Goal: Information Seeking & Learning: Find specific fact

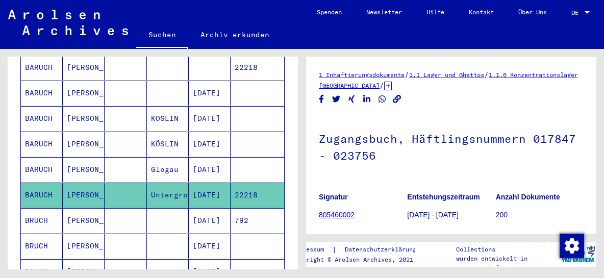
scroll to position [274, 0]
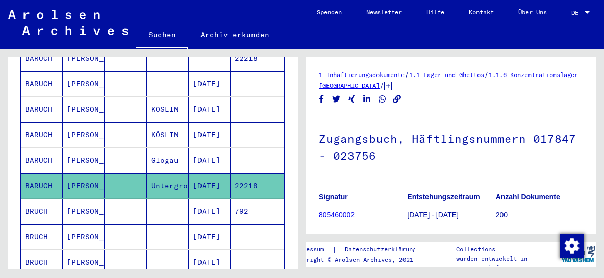
click at [40, 174] on mat-cell "BARUCH" at bounding box center [42, 186] width 42 height 25
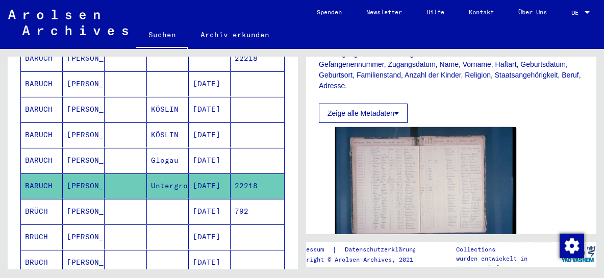
scroll to position [219, 0]
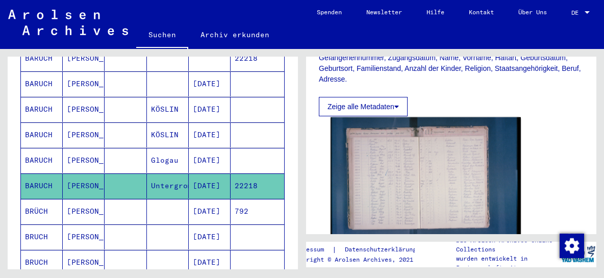
click at [402, 166] on img at bounding box center [426, 180] width 190 height 127
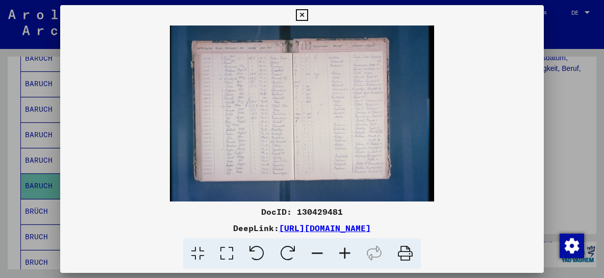
click at [348, 252] on icon at bounding box center [345, 253] width 28 height 31
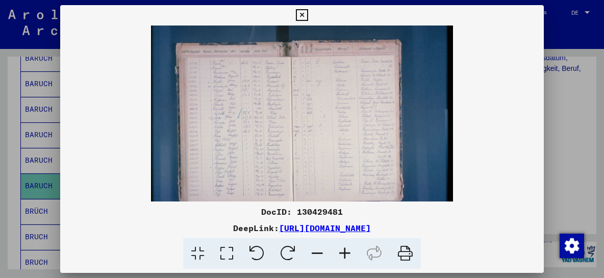
click at [348, 252] on icon at bounding box center [345, 253] width 28 height 31
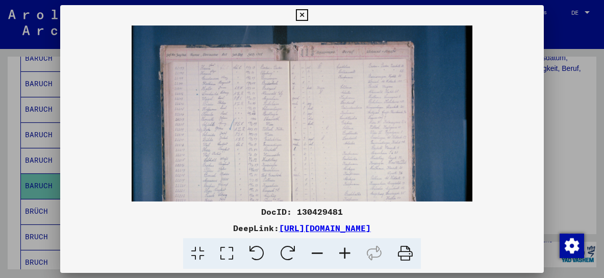
click at [348, 252] on icon at bounding box center [345, 253] width 28 height 31
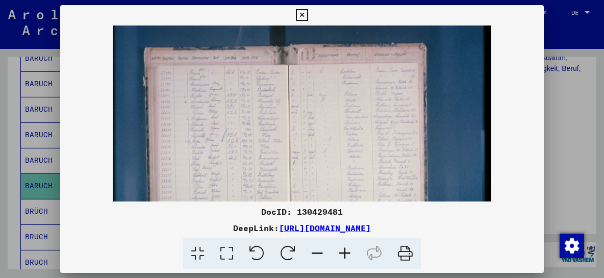
click at [348, 252] on icon at bounding box center [345, 253] width 28 height 31
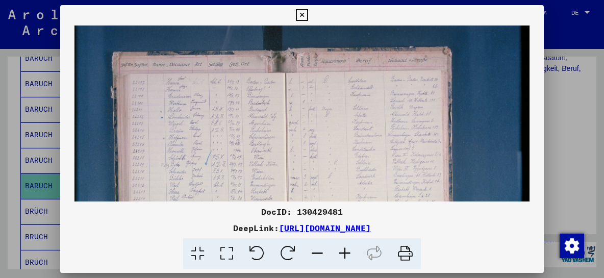
click at [348, 252] on icon at bounding box center [345, 253] width 28 height 31
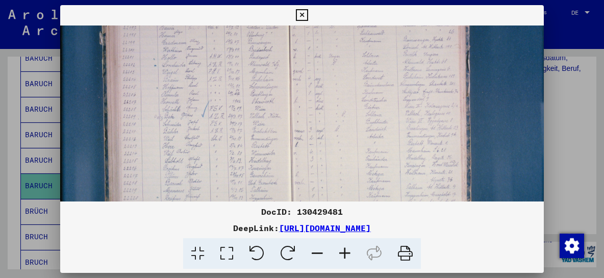
scroll to position [65, 0]
drag, startPoint x: 220, startPoint y: 169, endPoint x: 222, endPoint y: 103, distance: 66.4
click at [222, 103] on img at bounding box center [307, 124] width 494 height 329
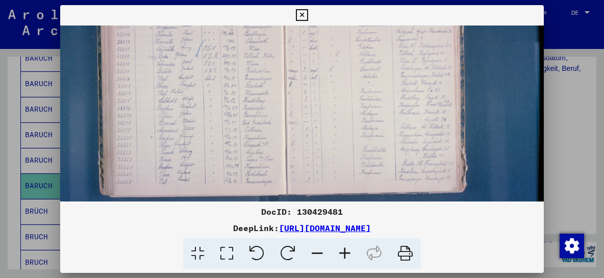
scroll to position [121, 7]
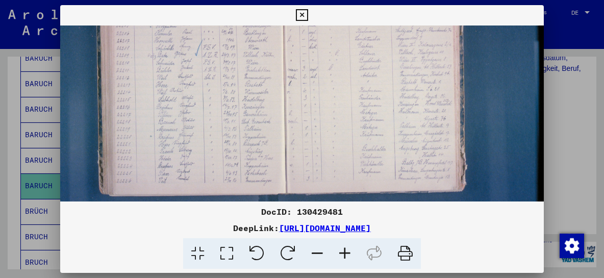
drag, startPoint x: 215, startPoint y: 176, endPoint x: 211, endPoint y: 119, distance: 56.3
click at [211, 119] on img at bounding box center [301, 69] width 494 height 329
click at [349, 250] on icon at bounding box center [345, 253] width 28 height 31
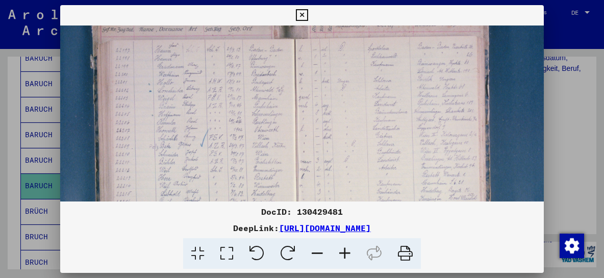
scroll to position [39, 12]
drag, startPoint x: 459, startPoint y: 91, endPoint x: 455, endPoint y: 173, distance: 82.3
click at [455, 173] on img at bounding box center [314, 164] width 532 height 355
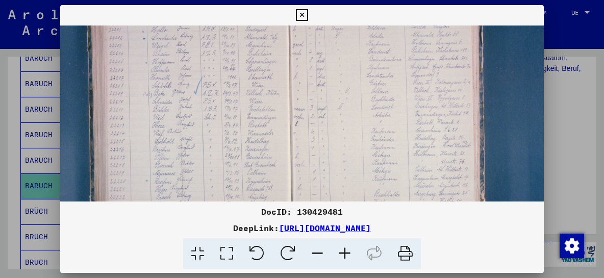
scroll to position [99, 19]
drag, startPoint x: 447, startPoint y: 100, endPoint x: 440, endPoint y: 39, distance: 60.6
click at [440, 39] on img at bounding box center [307, 104] width 532 height 355
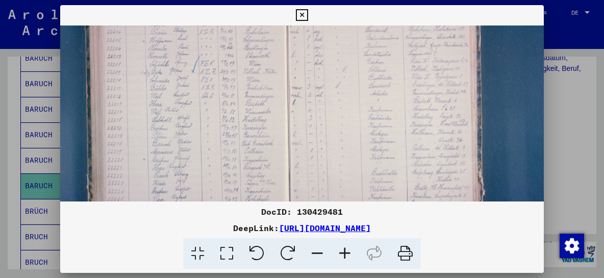
scroll to position [119, 21]
drag, startPoint x: 440, startPoint y: 142, endPoint x: 439, endPoint y: 124, distance: 18.9
click at [439, 124] on img at bounding box center [305, 84] width 532 height 355
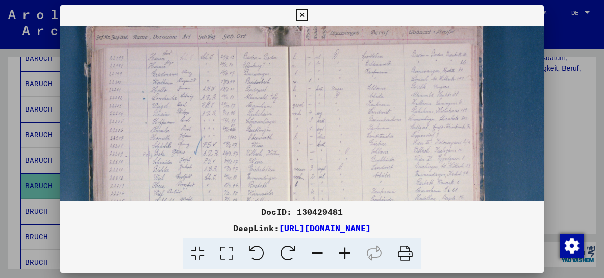
scroll to position [33, 18]
drag, startPoint x: 322, startPoint y: 102, endPoint x: 324, endPoint y: 188, distance: 86.3
click at [324, 188] on img at bounding box center [308, 169] width 532 height 355
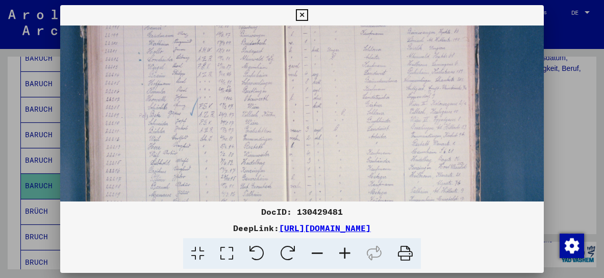
scroll to position [78, 23]
drag, startPoint x: 335, startPoint y: 110, endPoint x: 331, endPoint y: 65, distance: 44.6
click at [331, 65] on img at bounding box center [303, 124] width 532 height 355
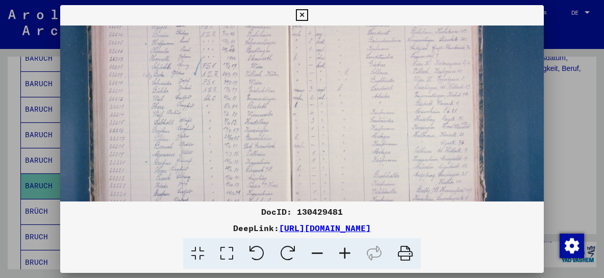
scroll to position [116, 19]
drag, startPoint x: 325, startPoint y: 160, endPoint x: 328, endPoint y: 122, distance: 37.4
click at [328, 122] on img at bounding box center [307, 86] width 532 height 355
click at [342, 251] on icon at bounding box center [345, 253] width 28 height 31
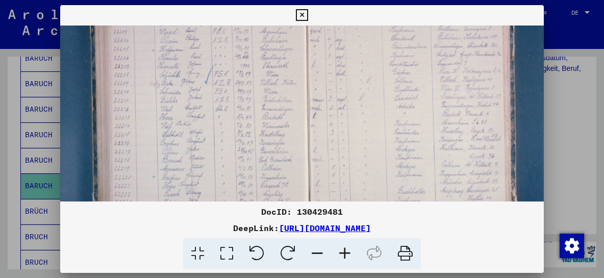
click at [343, 252] on icon at bounding box center [345, 253] width 28 height 31
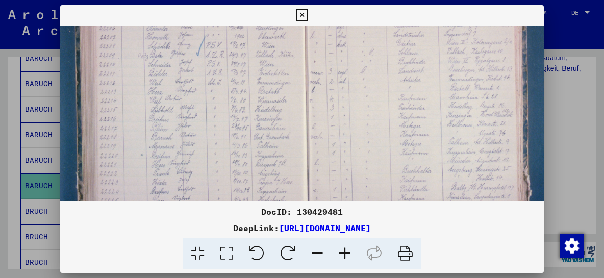
scroll to position [158, 39]
drag, startPoint x: 266, startPoint y: 182, endPoint x: 248, endPoint y: 141, distance: 44.8
click at [248, 141] on img at bounding box center [325, 70] width 609 height 406
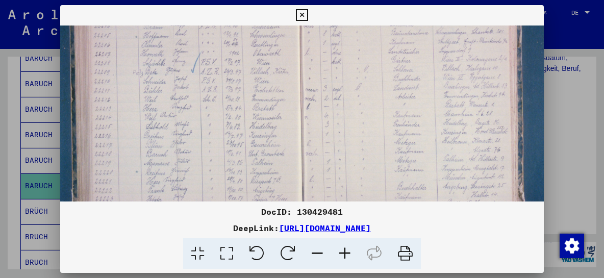
scroll to position [138, 43]
drag, startPoint x: 397, startPoint y: 141, endPoint x: 393, endPoint y: 161, distance: 20.3
click at [393, 161] on img at bounding box center [321, 90] width 609 height 406
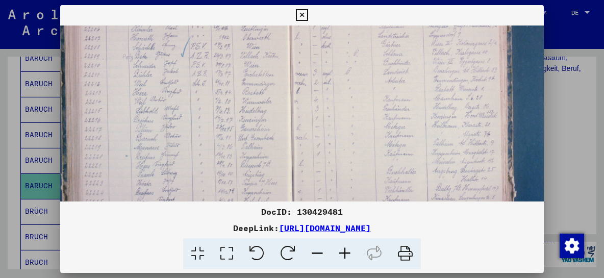
scroll to position [157, 54]
drag, startPoint x: 380, startPoint y: 62, endPoint x: 371, endPoint y: 45, distance: 19.2
click at [371, 45] on img at bounding box center [311, 72] width 609 height 406
click at [345, 249] on icon at bounding box center [345, 253] width 28 height 31
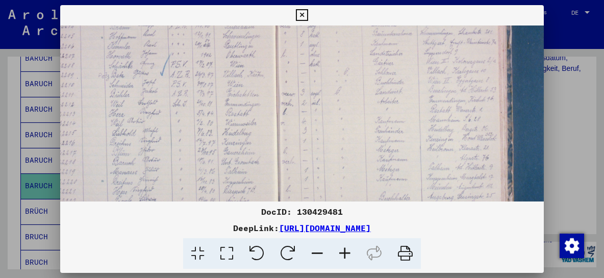
scroll to position [140, 116]
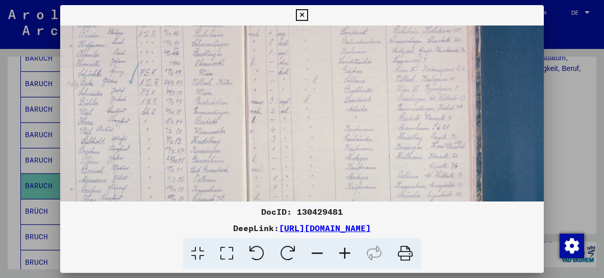
drag, startPoint x: 472, startPoint y: 135, endPoint x: 409, endPoint y: 151, distance: 64.7
click at [409, 151] on img at bounding box center [267, 101] width 647 height 431
click at [351, 255] on icon at bounding box center [345, 253] width 28 height 31
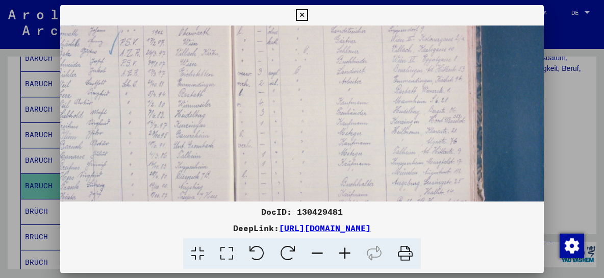
scroll to position [187, 154]
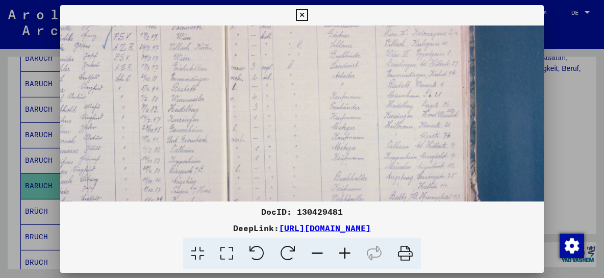
drag, startPoint x: 404, startPoint y: 174, endPoint x: 366, endPoint y: 126, distance: 60.7
click at [366, 126] on img at bounding box center [248, 67] width 685 height 457
click at [346, 253] on icon at bounding box center [345, 253] width 28 height 31
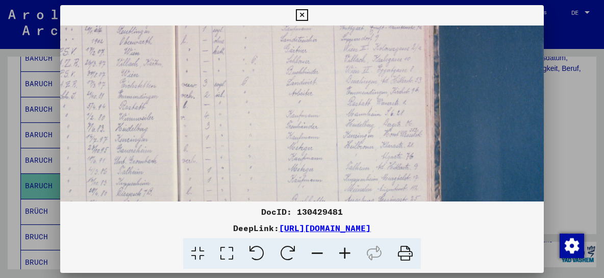
scroll to position [184, 226]
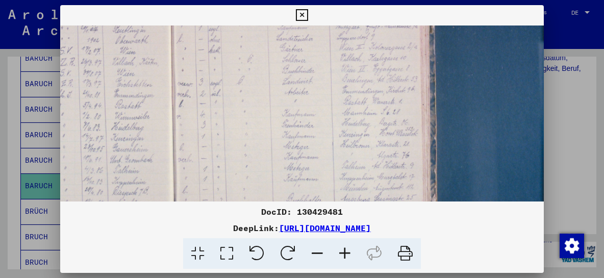
drag, startPoint x: 419, startPoint y: 172, endPoint x: 348, endPoint y: 175, distance: 71.5
click at [348, 175] on img at bounding box center [197, 83] width 724 height 482
click at [349, 253] on icon at bounding box center [345, 253] width 28 height 31
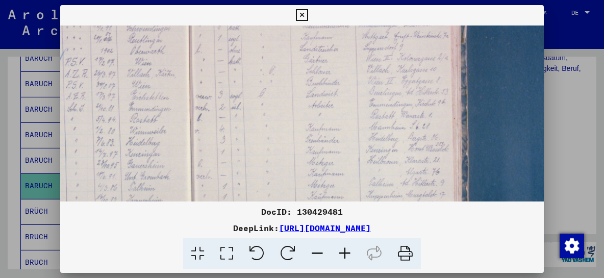
click at [349, 253] on icon at bounding box center [345, 253] width 28 height 31
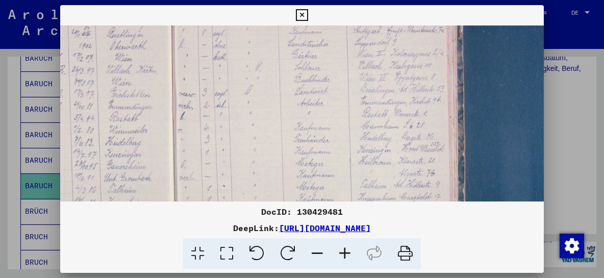
scroll to position [222, 268]
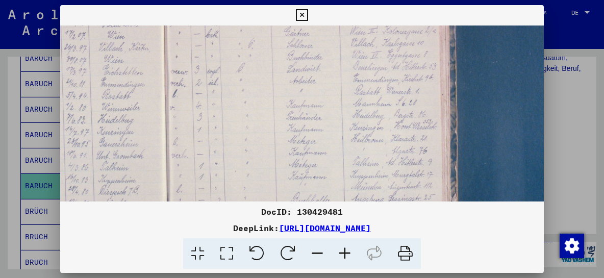
drag, startPoint x: 423, startPoint y: 178, endPoint x: 380, endPoint y: 140, distance: 57.5
click at [380, 140] on img at bounding box center [192, 70] width 800 height 533
click at [347, 251] on icon at bounding box center [345, 253] width 28 height 31
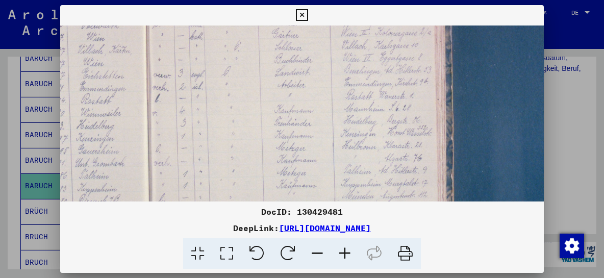
scroll to position [231, 308]
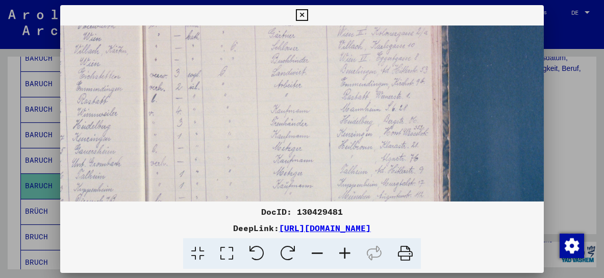
drag, startPoint x: 418, startPoint y: 176, endPoint x: 378, endPoint y: 168, distance: 40.5
click at [378, 168] on img at bounding box center [171, 74] width 839 height 559
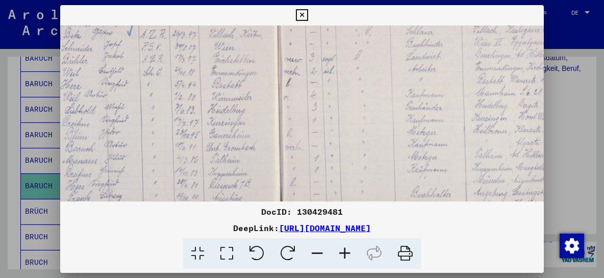
scroll to position [247, 169]
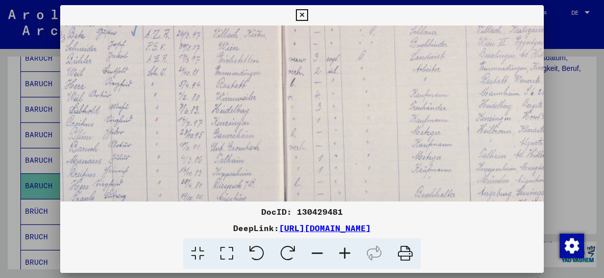
drag, startPoint x: 266, startPoint y: 150, endPoint x: 406, endPoint y: 134, distance: 140.2
click at [406, 134] on img at bounding box center [310, 58] width 839 height 559
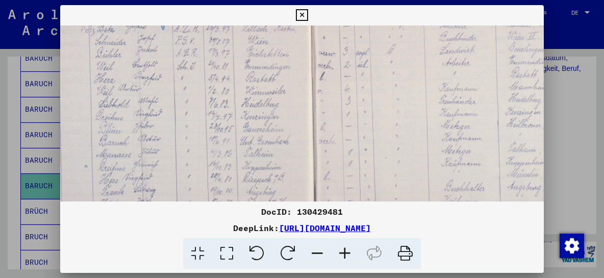
scroll to position [255, 130]
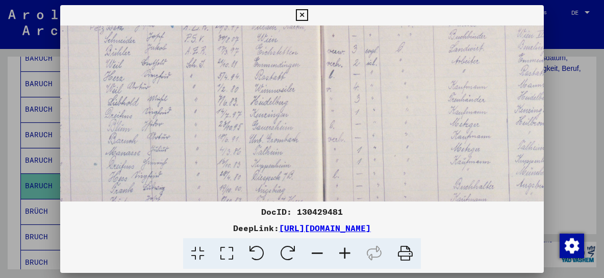
drag, startPoint x: 197, startPoint y: 142, endPoint x: 236, endPoint y: 135, distance: 39.9
click at [236, 135] on img at bounding box center [349, 50] width 839 height 559
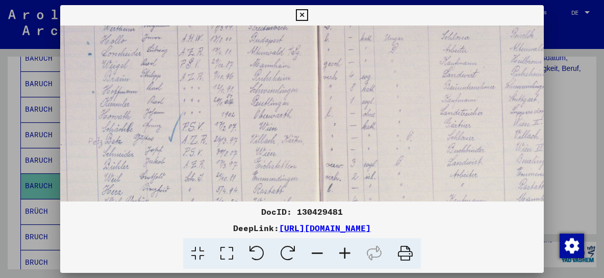
drag, startPoint x: 362, startPoint y: 97, endPoint x: 360, endPoint y: 216, distance: 119.4
click at [360, 216] on div "DocID: 130429481 DeepLink: [URL][DOMAIN_NAME]" at bounding box center [301, 137] width 483 height 264
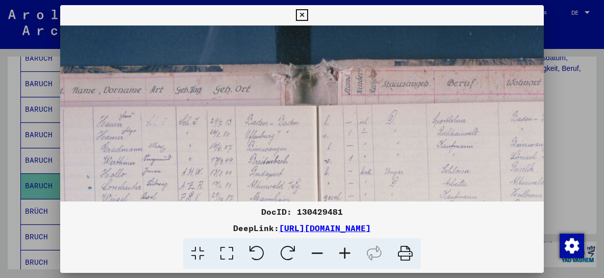
drag, startPoint x: 371, startPoint y: 54, endPoint x: 371, endPoint y: 182, distance: 128.6
click at [308, 12] on icon at bounding box center [302, 15] width 12 height 12
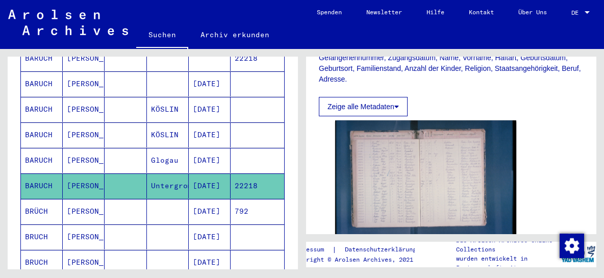
scroll to position [274, 0]
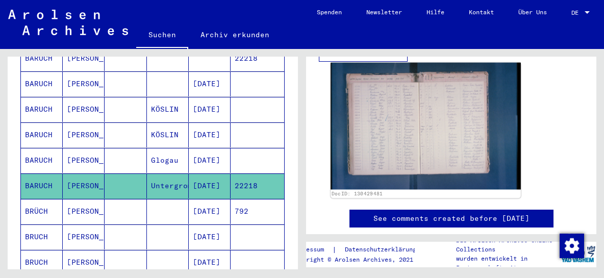
click at [412, 137] on img at bounding box center [426, 126] width 190 height 127
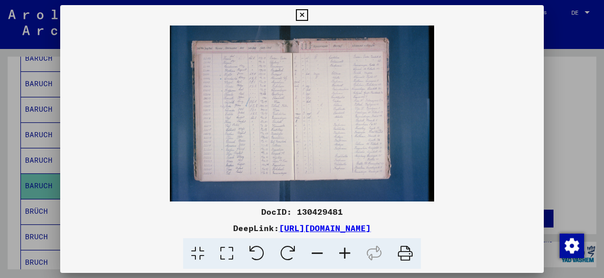
click at [342, 250] on icon at bounding box center [345, 253] width 28 height 31
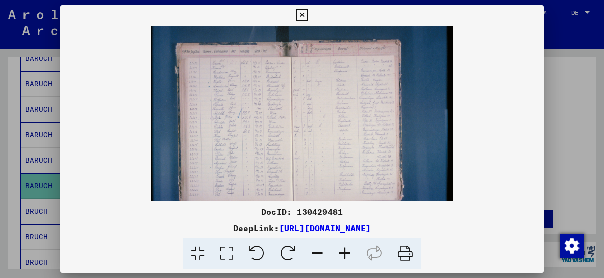
click at [342, 250] on icon at bounding box center [345, 253] width 28 height 31
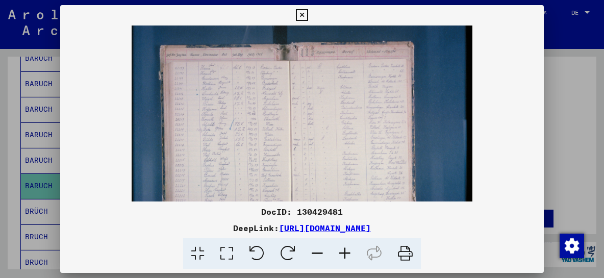
click at [342, 250] on icon at bounding box center [345, 253] width 28 height 31
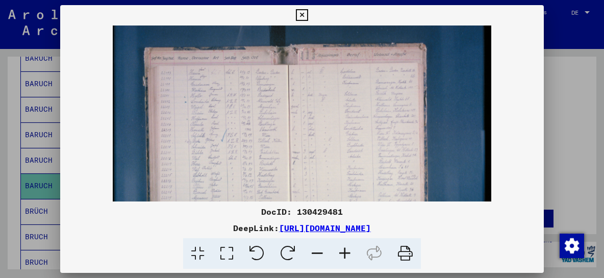
click at [342, 250] on icon at bounding box center [345, 253] width 28 height 31
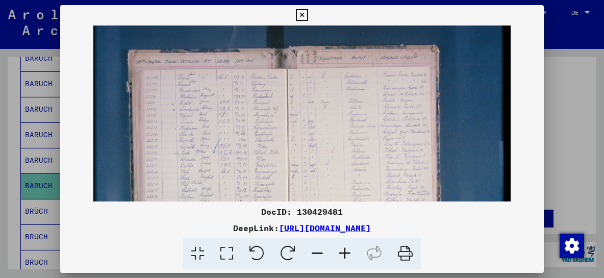
click at [342, 250] on icon at bounding box center [345, 253] width 28 height 31
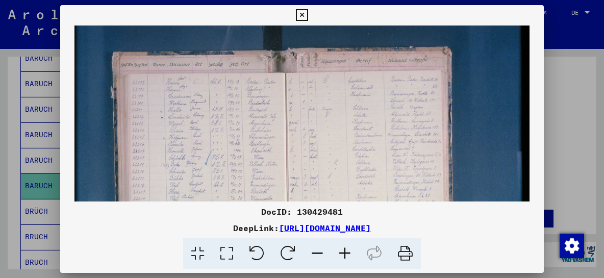
click at [342, 250] on icon at bounding box center [345, 253] width 28 height 31
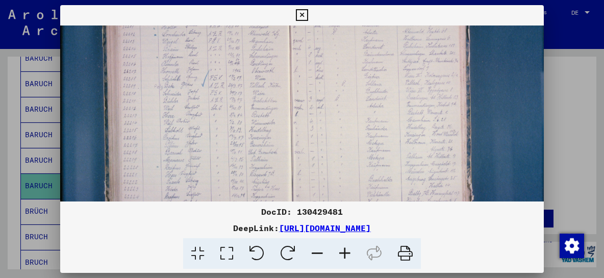
drag, startPoint x: 200, startPoint y: 181, endPoint x: 252, endPoint y: 89, distance: 105.6
click at [252, 89] on img at bounding box center [307, 99] width 494 height 329
click at [341, 251] on icon at bounding box center [345, 253] width 28 height 31
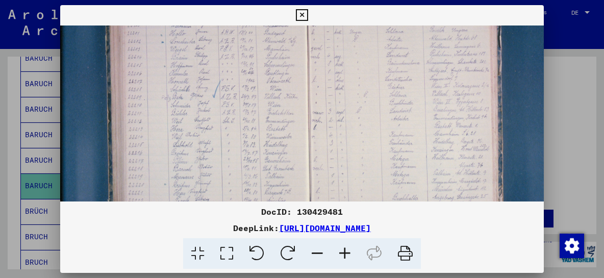
click at [308, 12] on icon at bounding box center [302, 15] width 12 height 12
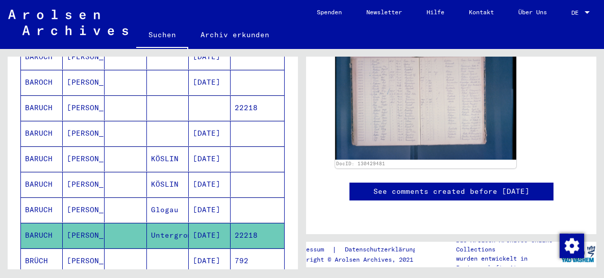
scroll to position [219, 0]
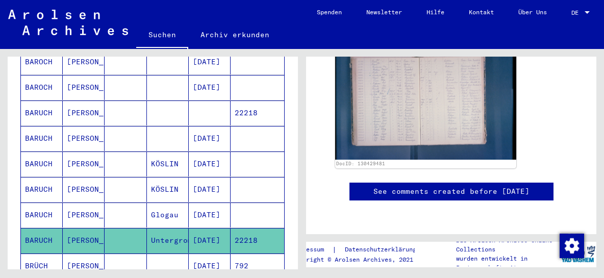
click at [39, 101] on mat-cell "BARUCH" at bounding box center [42, 113] width 42 height 25
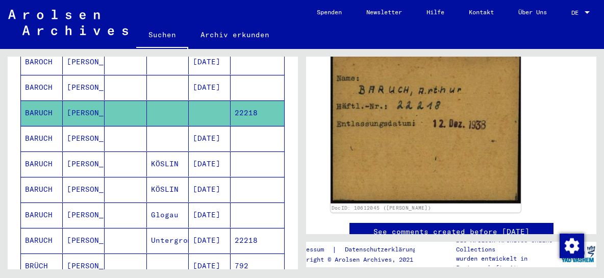
scroll to position [109, 0]
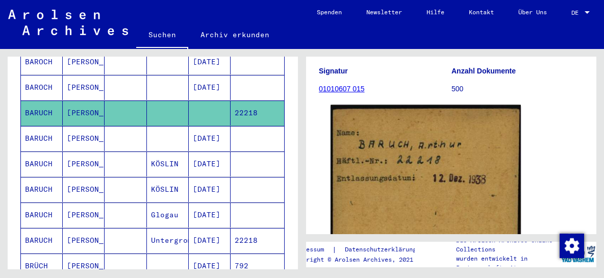
click at [432, 167] on img at bounding box center [426, 181] width 190 height 153
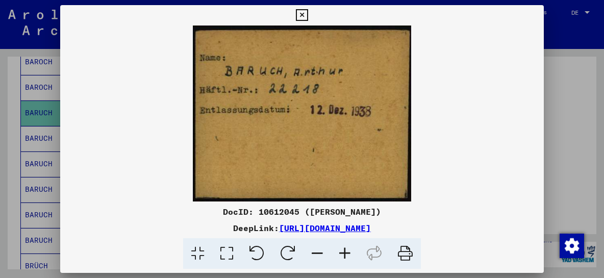
click at [308, 14] on icon at bounding box center [302, 15] width 12 height 12
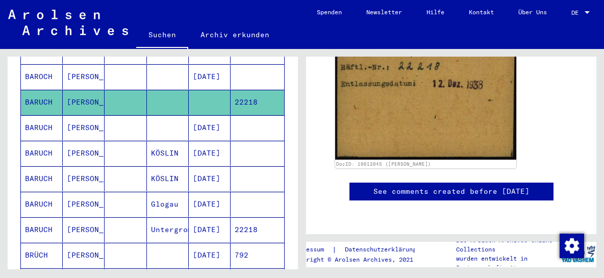
scroll to position [274, 0]
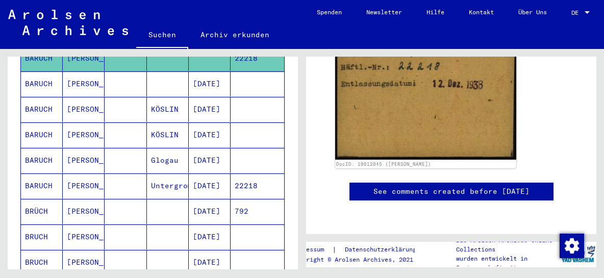
click at [251, 174] on mat-cell "22218" at bounding box center [258, 186] width 54 height 25
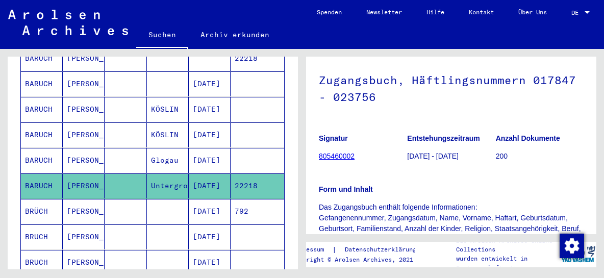
scroll to position [109, 0]
